Goal: Information Seeking & Learning: Learn about a topic

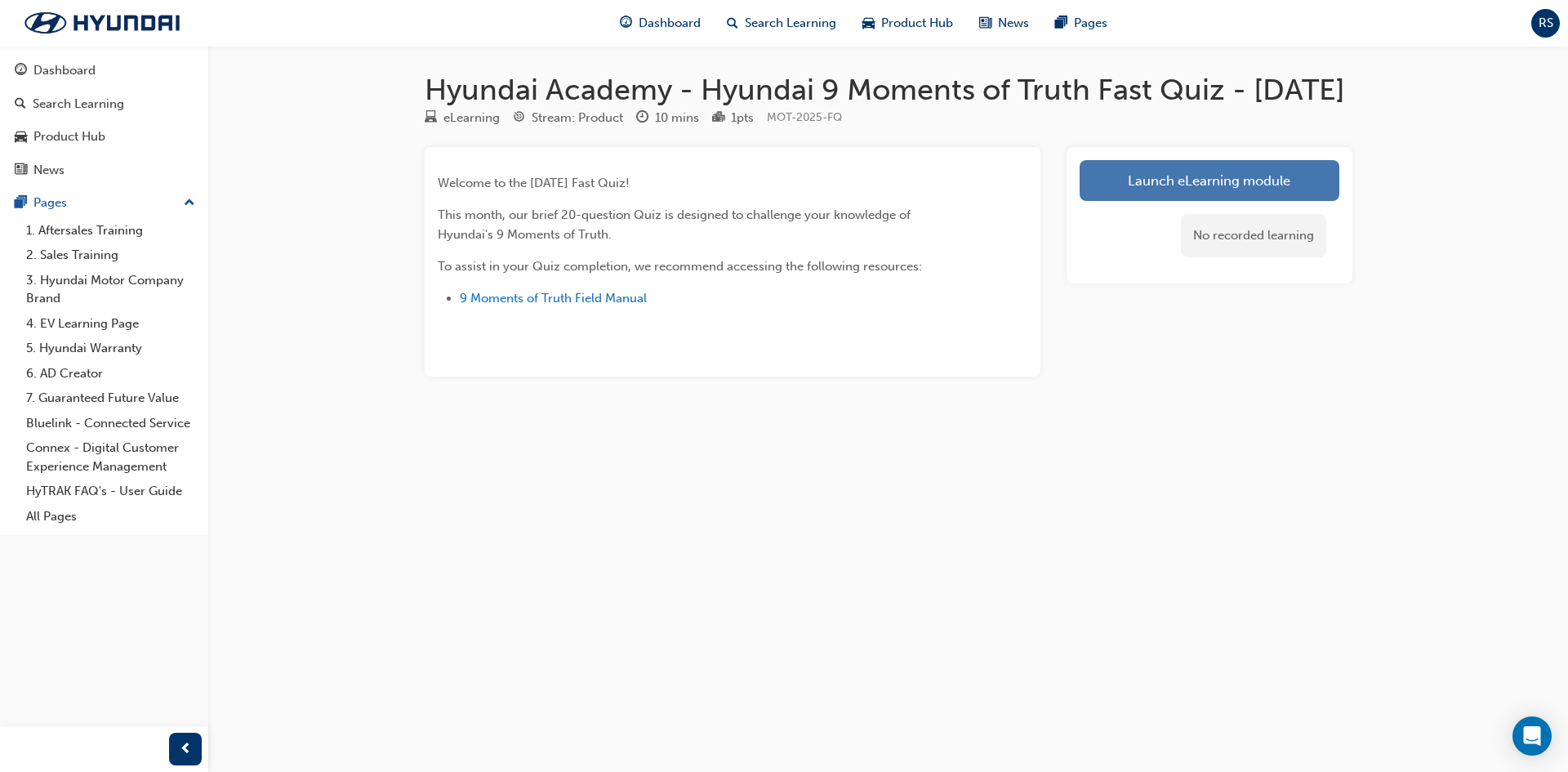
click at [1124, 201] on link "Launch eLearning module" at bounding box center [1209, 180] width 260 height 41
